Goal: Task Accomplishment & Management: Manage account settings

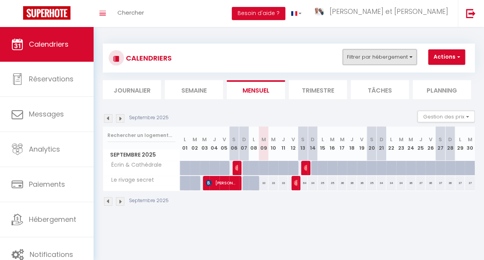
click at [392, 63] on button "Filtrer par hébergement" at bounding box center [380, 56] width 74 height 15
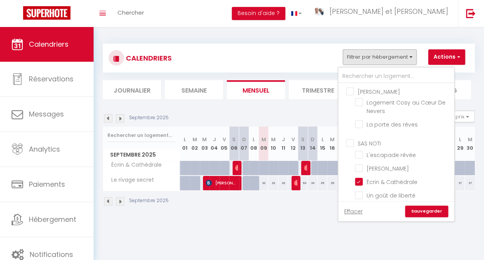
click at [359, 94] on input "[PERSON_NAME]" at bounding box center [404, 91] width 116 height 8
checkbox input "true"
checkbox input "false"
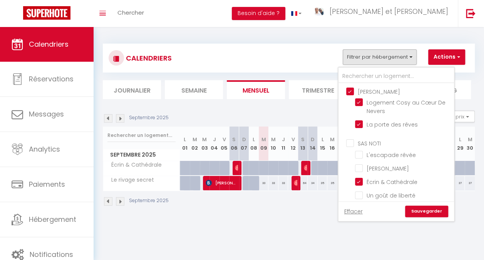
checkbox input "false"
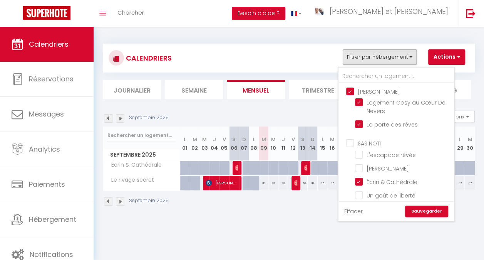
checkbox input "false"
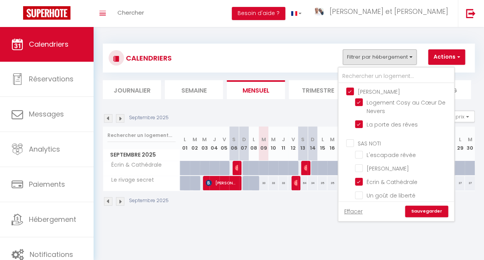
checkbox input "false"
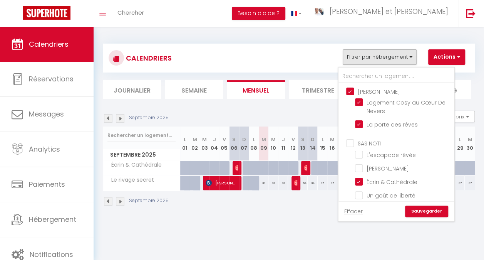
checkbox input "false"
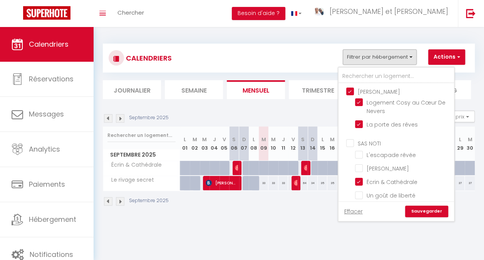
checkbox input "false"
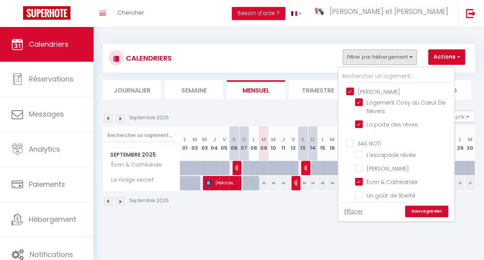
checkbox input "false"
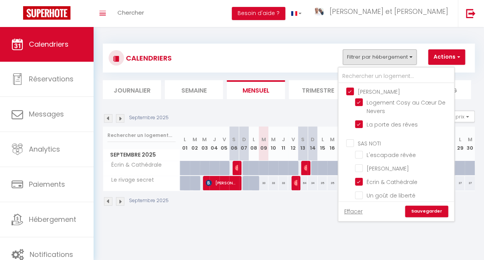
checkbox input "false"
click at [359, 92] on input "[PERSON_NAME]" at bounding box center [404, 91] width 116 height 8
checkbox input "false"
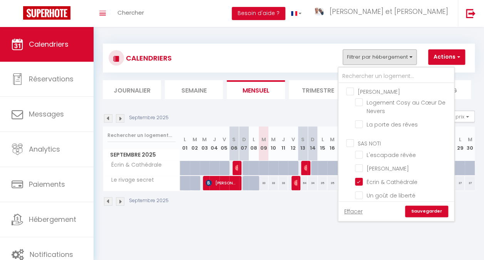
checkbox input "false"
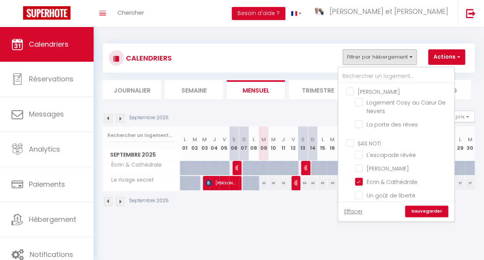
checkbox input "false"
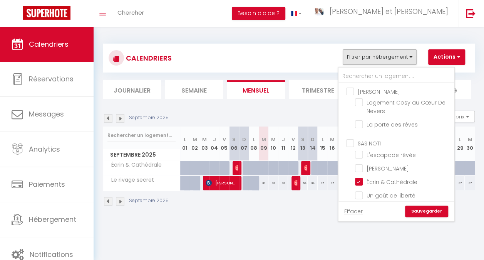
checkbox input "false"
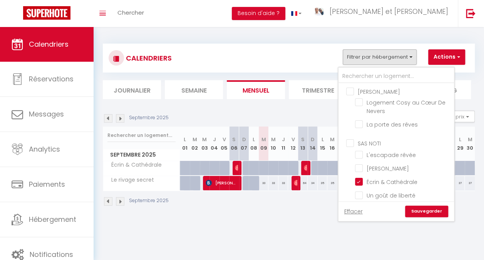
checkbox input "false"
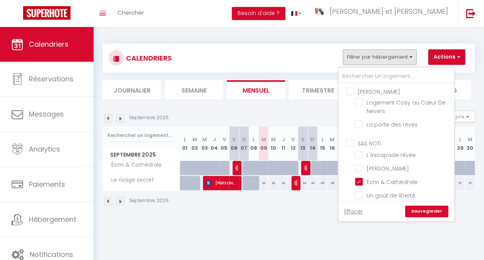
checkbox input "false"
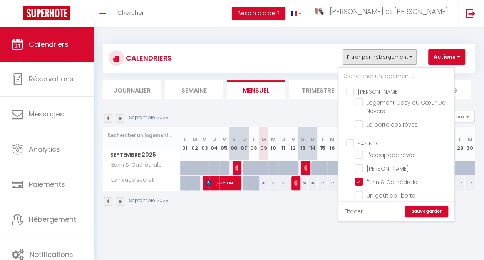
checkbox input "false"
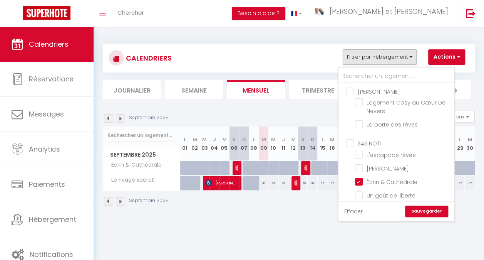
checkbox input "false"
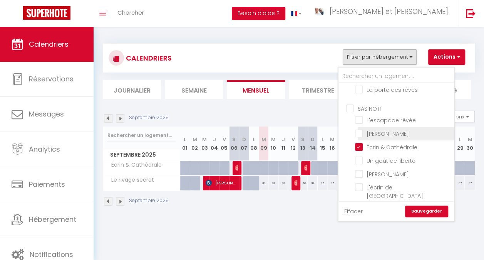
scroll to position [35, 0]
click at [368, 146] on input "Écrin & Cathédrale" at bounding box center [403, 146] width 96 height 8
checkbox input "false"
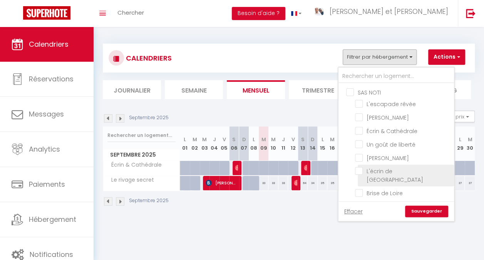
click at [359, 188] on input "Brise de Loire" at bounding box center [403, 192] width 96 height 8
checkbox input "true"
checkbox input "false"
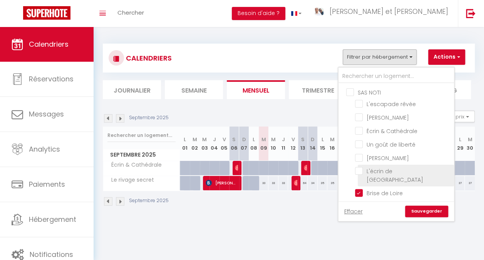
checkbox input "false"
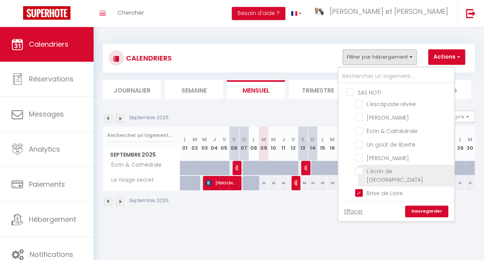
checkbox input "false"
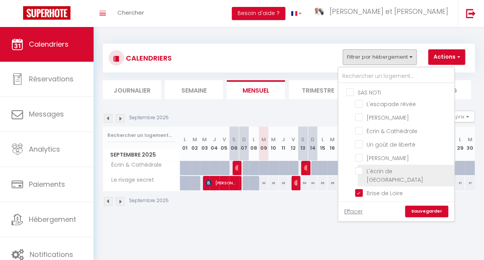
checkbox input "false"
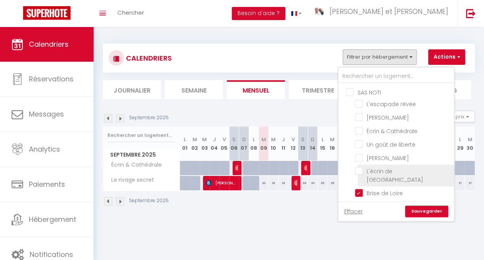
checkbox input "false"
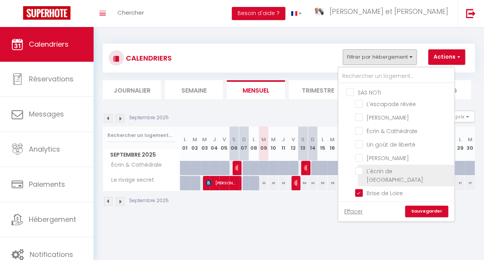
checkbox input "false"
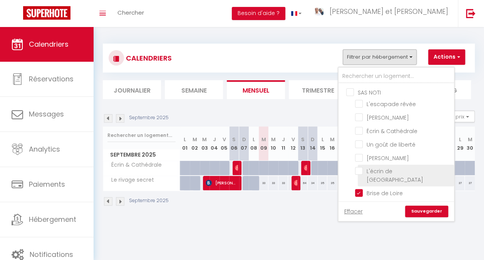
checkbox input "false"
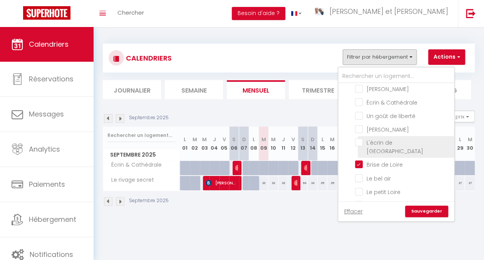
scroll to position [90, 0]
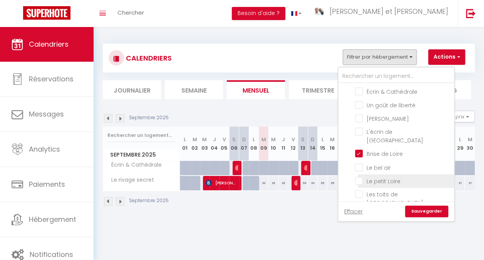
click at [359, 176] on input "Le petit Loire" at bounding box center [403, 180] width 96 height 8
checkbox input "true"
checkbox input "false"
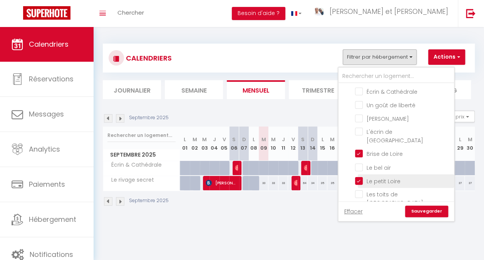
checkbox input "false"
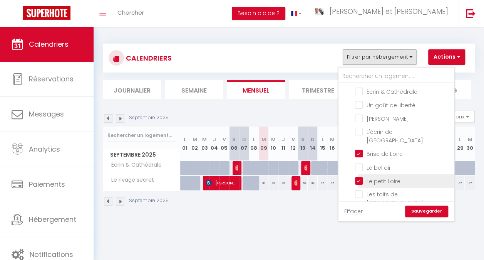
checkbox input "false"
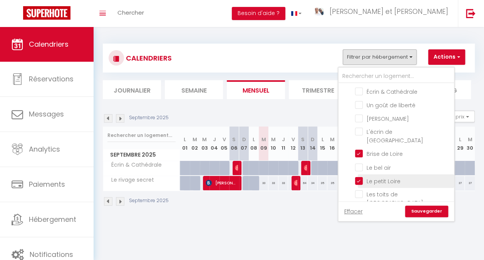
checkbox input "false"
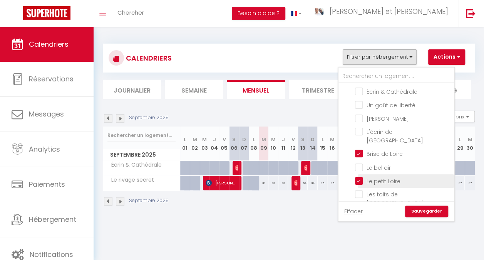
checkbox input "false"
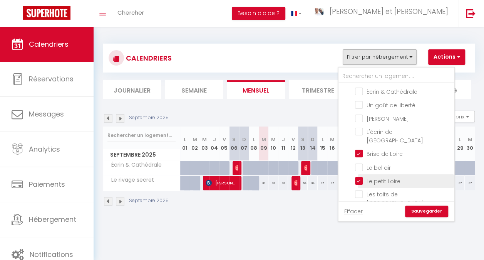
checkbox input "false"
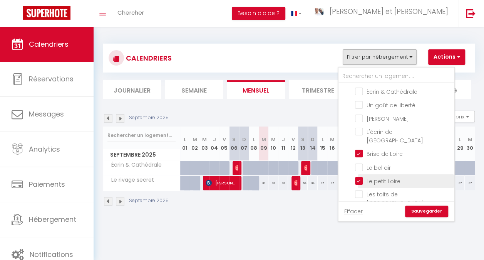
checkbox input "false"
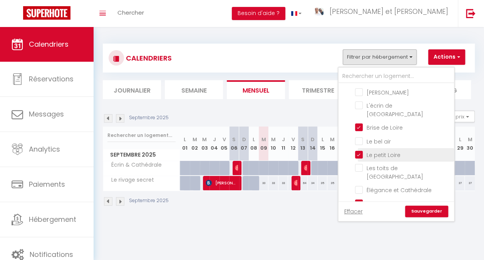
scroll to position [130, 0]
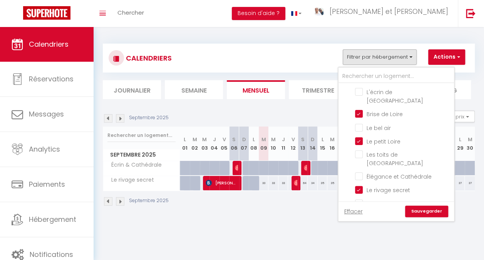
click at [415, 214] on link "Sauvegarder" at bounding box center [426, 211] width 43 height 12
